Goal: Ask a question

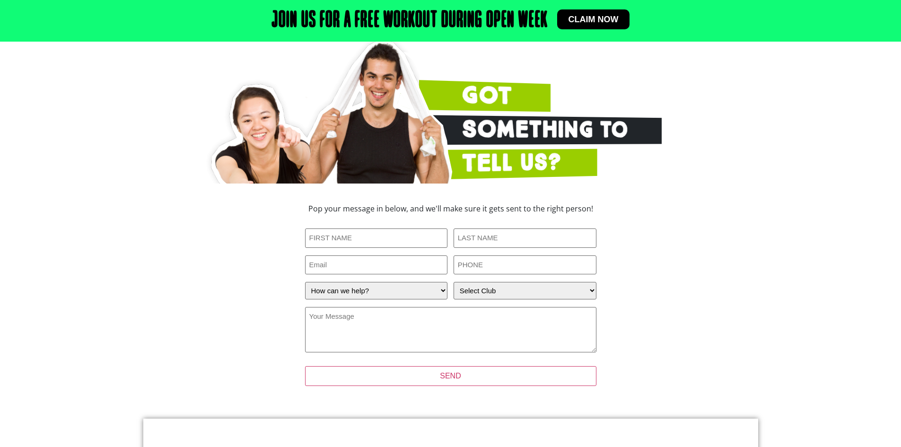
scroll to position [97, 0]
click at [389, 235] on input "First Name (Required)" at bounding box center [376, 237] width 143 height 19
type input "CleanScape"
click at [472, 241] on input "Last Name (Required)" at bounding box center [525, 237] width 143 height 19
type input "Services"
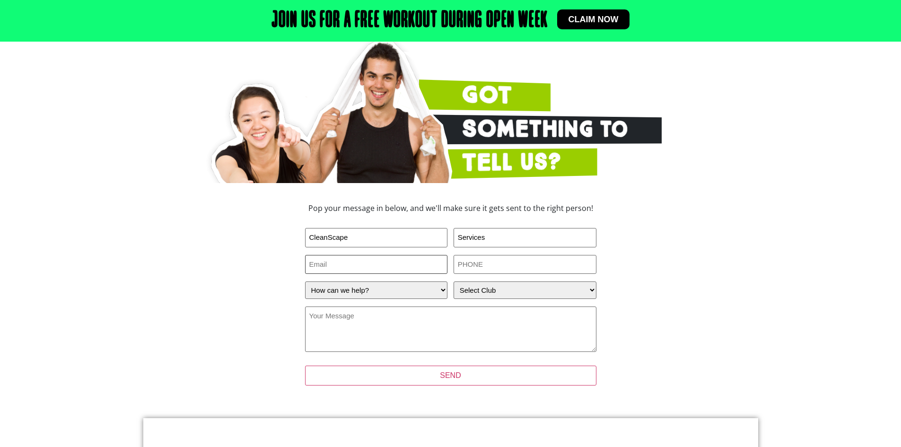
click at [393, 266] on input "Email" at bounding box center [376, 264] width 143 height 19
click at [342, 257] on input "service" at bounding box center [376, 264] width 143 height 19
type input "[EMAIL_ADDRESS][DOMAIN_NAME]"
type input "0493442582"
click at [371, 291] on select "How can we help? I have a question about joining I'm a current member who has a…" at bounding box center [376, 290] width 143 height 18
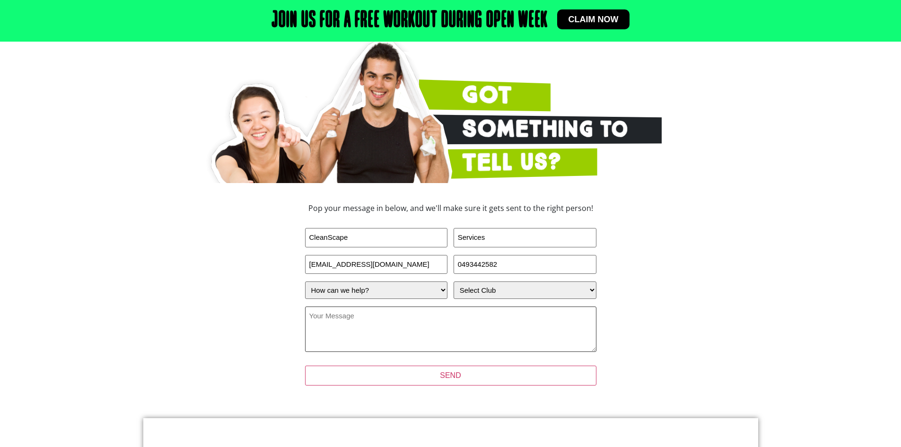
click at [476, 333] on textarea "Your Message (Required)" at bounding box center [450, 329] width 291 height 45
click at [489, 292] on select "Select Club [GEOGRAPHIC_DATA] [GEOGRAPHIC_DATA] [GEOGRAPHIC_DATA] [GEOGRAPHIC_D…" at bounding box center [525, 290] width 143 height 18
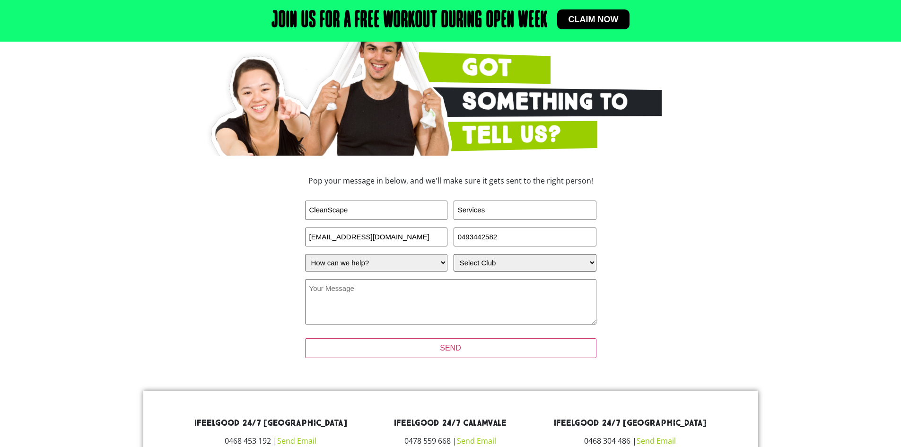
scroll to position [125, 0]
click at [540, 259] on select "Select Club [GEOGRAPHIC_DATA] [GEOGRAPHIC_DATA] [GEOGRAPHIC_DATA] [GEOGRAPHIC_D…" at bounding box center [525, 263] width 143 height 18
select select "Runcorn"
click at [454, 254] on select "Select Club [GEOGRAPHIC_DATA] [GEOGRAPHIC_DATA] [GEOGRAPHIC_DATA] [GEOGRAPHIC_D…" at bounding box center [525, 263] width 143 height 18
click at [481, 280] on textarea "Your Message (Required)" at bounding box center [450, 301] width 291 height 45
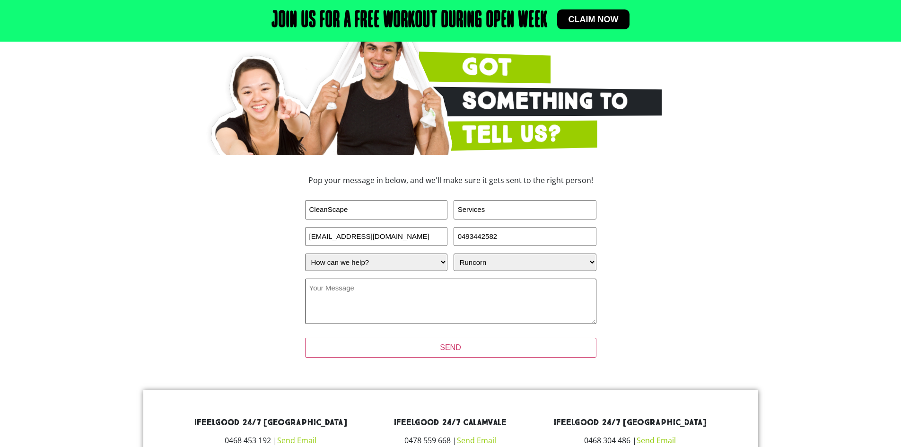
paste textarea "Hi [GEOGRAPHIC_DATA], My name is [PERSON_NAME], a [PERSON_NAME] entrepreneur an…"
type textarea "Hi [GEOGRAPHIC_DATA], My name is [PERSON_NAME], a [PERSON_NAME] entrepreneur an…"
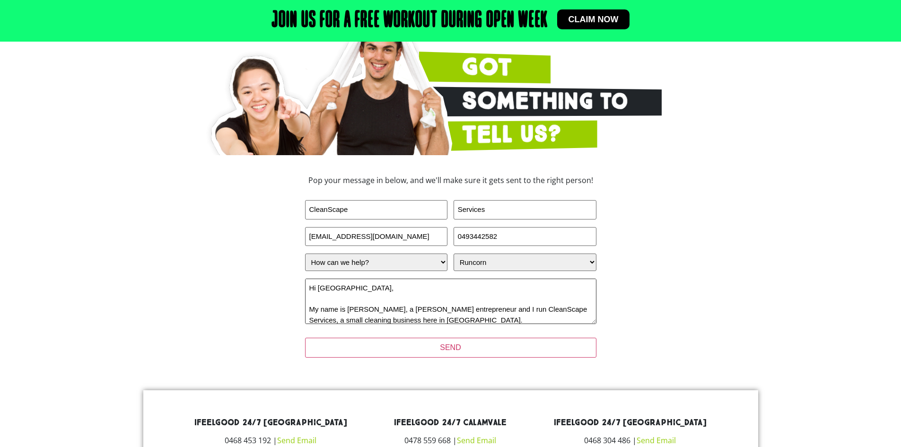
drag, startPoint x: 359, startPoint y: 288, endPoint x: 319, endPoint y: 285, distance: 39.8
click at [319, 285] on textarea "Hi [GEOGRAPHIC_DATA], My name is [PERSON_NAME], a [PERSON_NAME] entrepreneur an…" at bounding box center [450, 301] width 291 height 45
